Goal: Task Accomplishment & Management: Use online tool/utility

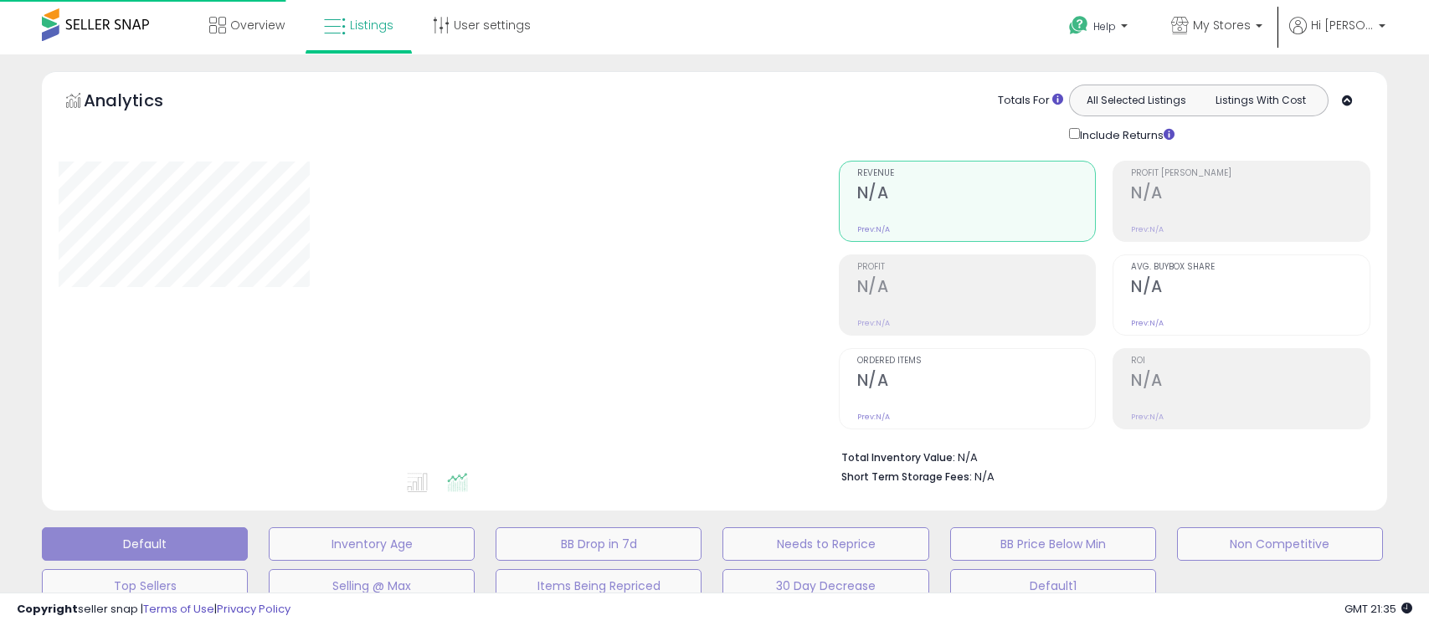
type input "**********"
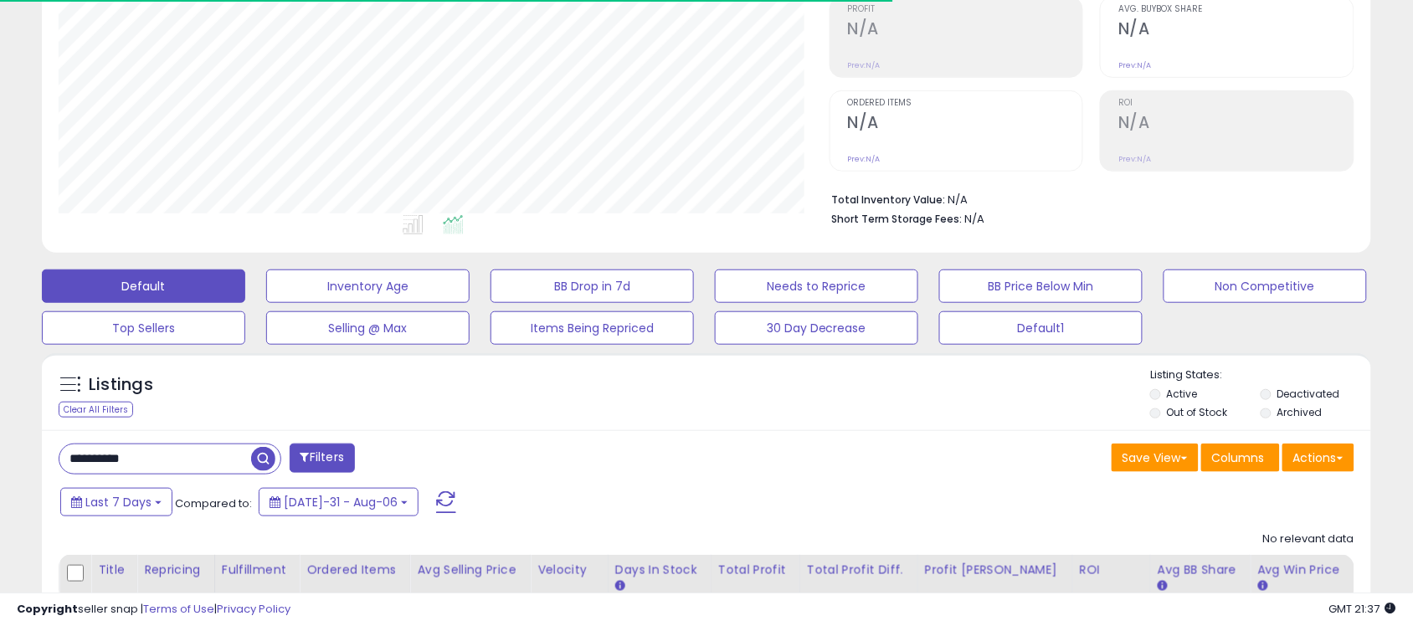
scroll to position [343, 771]
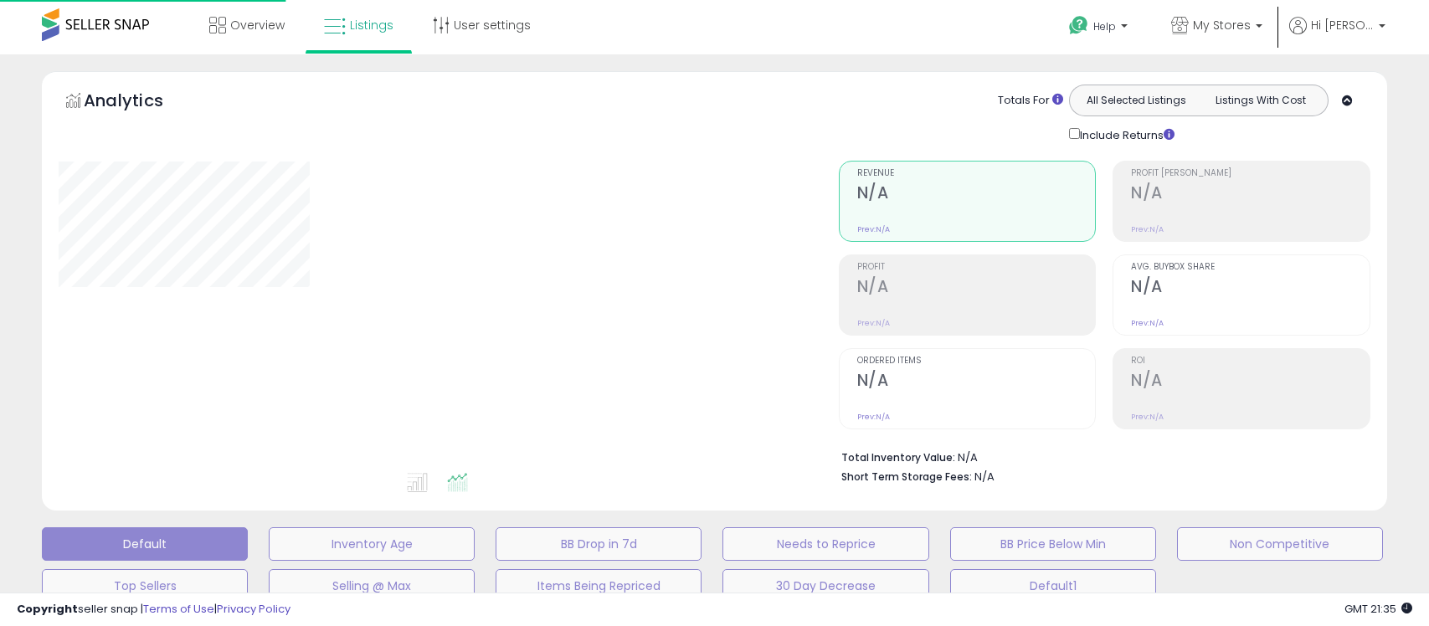
type input "**********"
